Goal: Book appointment/travel/reservation

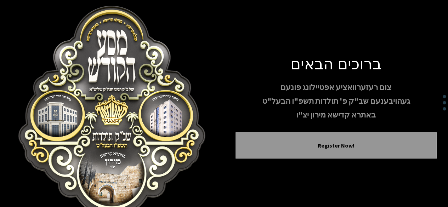
click at [401, 141] on button "Register Now!" at bounding box center [335, 145] width 183 height 8
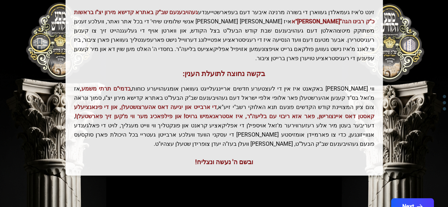
scroll to position [202, 0]
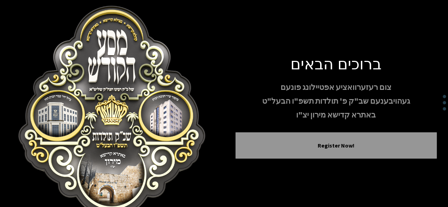
click at [389, 149] on button "Register Now!" at bounding box center [335, 145] width 183 height 8
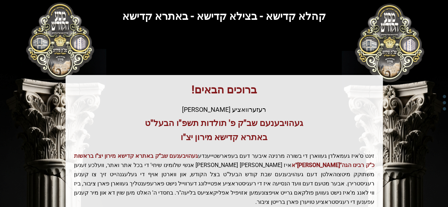
scroll to position [44, 0]
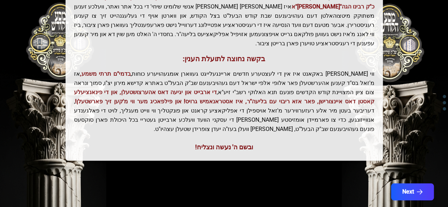
click at [408, 183] on button "Next" at bounding box center [412, 191] width 43 height 17
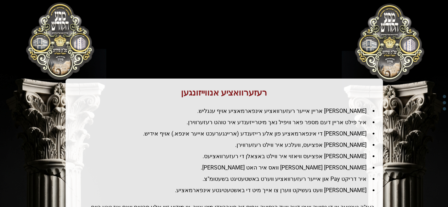
scroll to position [0, 0]
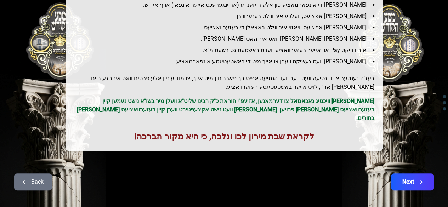
click at [407, 177] on button "Next" at bounding box center [412, 181] width 43 height 17
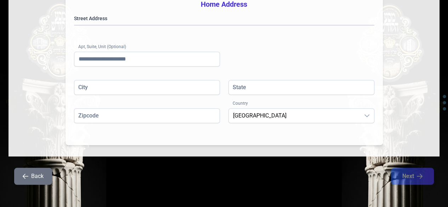
scroll to position [231, 0]
